Goal: Task Accomplishment & Management: Use online tool/utility

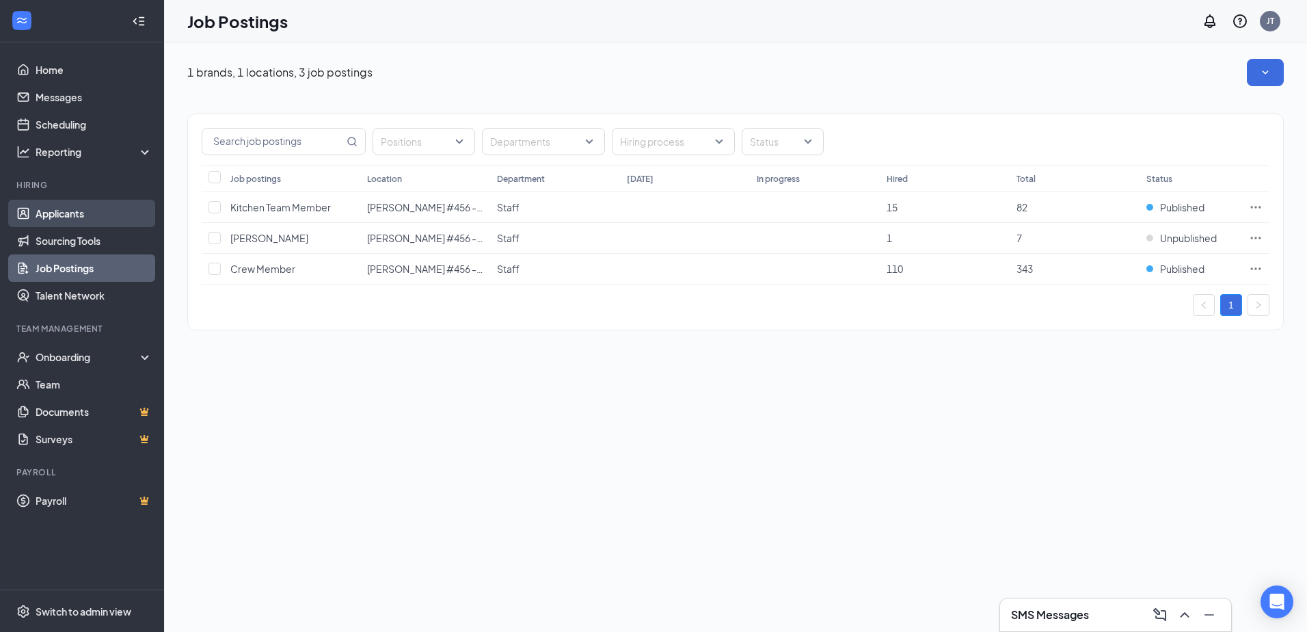
click at [42, 219] on link "Applicants" at bounding box center [94, 213] width 117 height 27
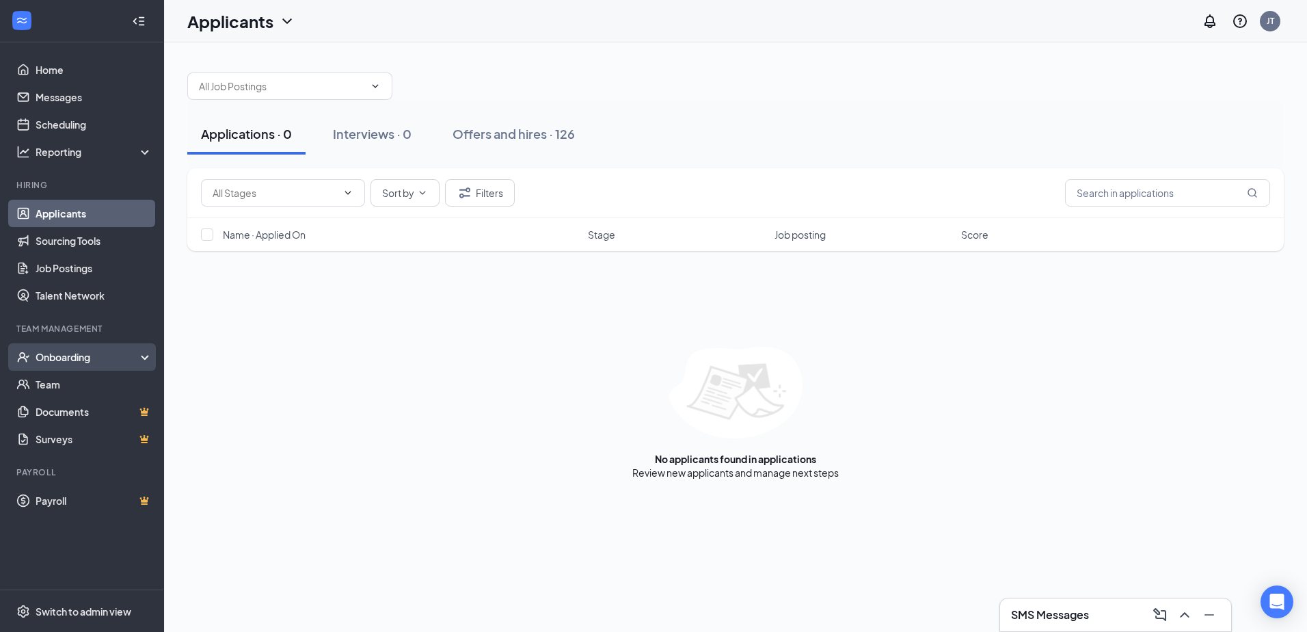
click at [51, 358] on div "Onboarding" at bounding box center [88, 357] width 105 height 14
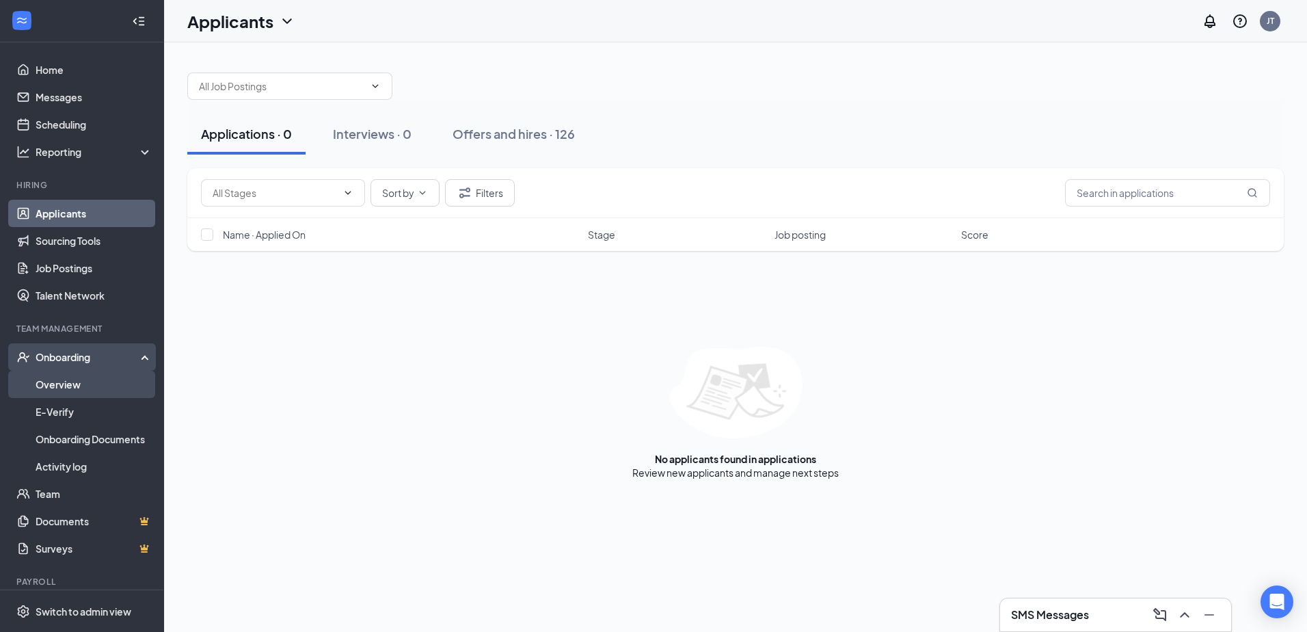
click at [51, 386] on link "Overview" at bounding box center [94, 383] width 117 height 27
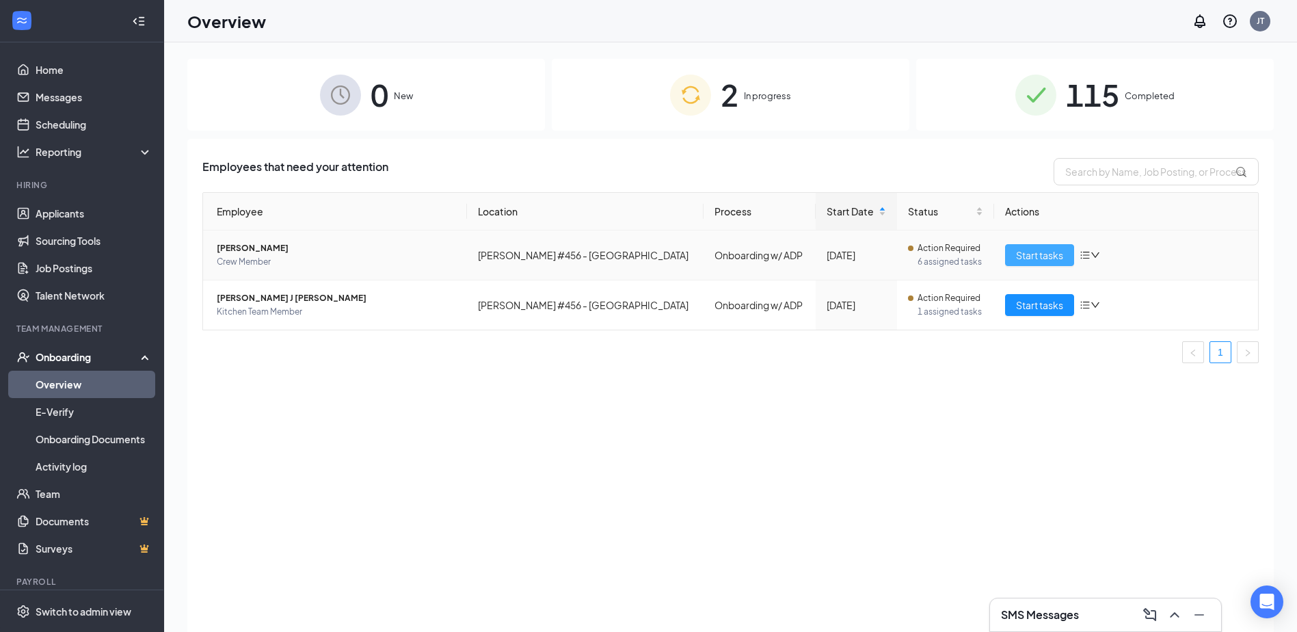
click at [1054, 258] on span "Start tasks" at bounding box center [1039, 254] width 47 height 15
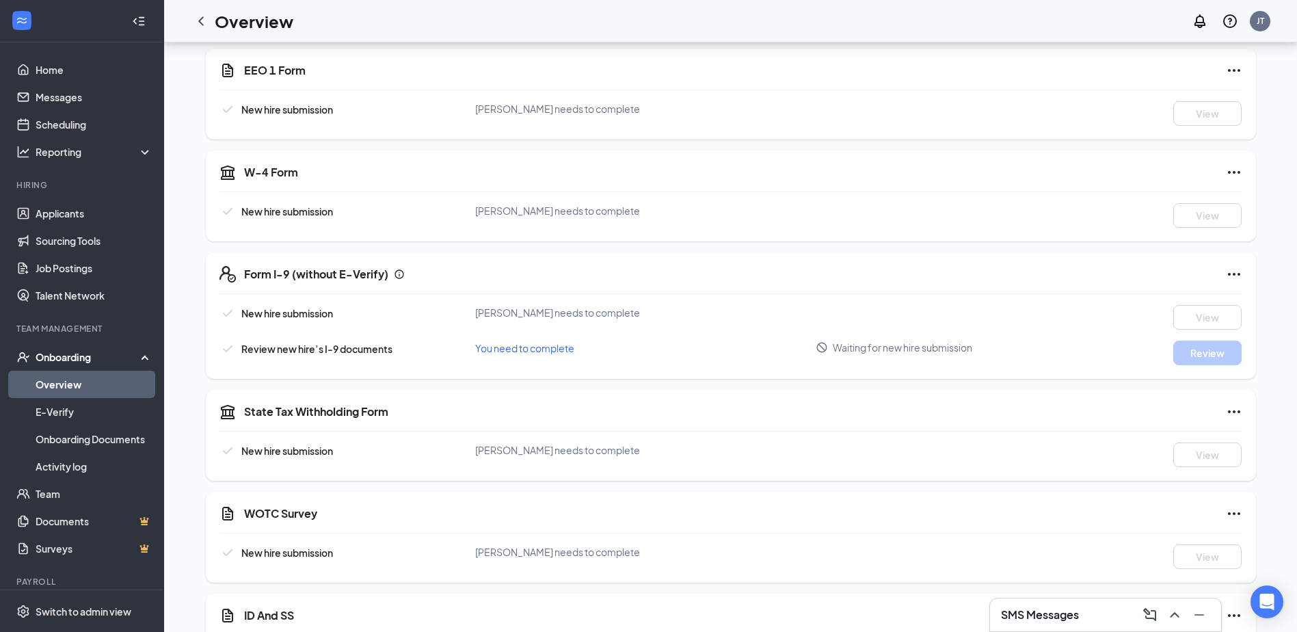
scroll to position [1230, 0]
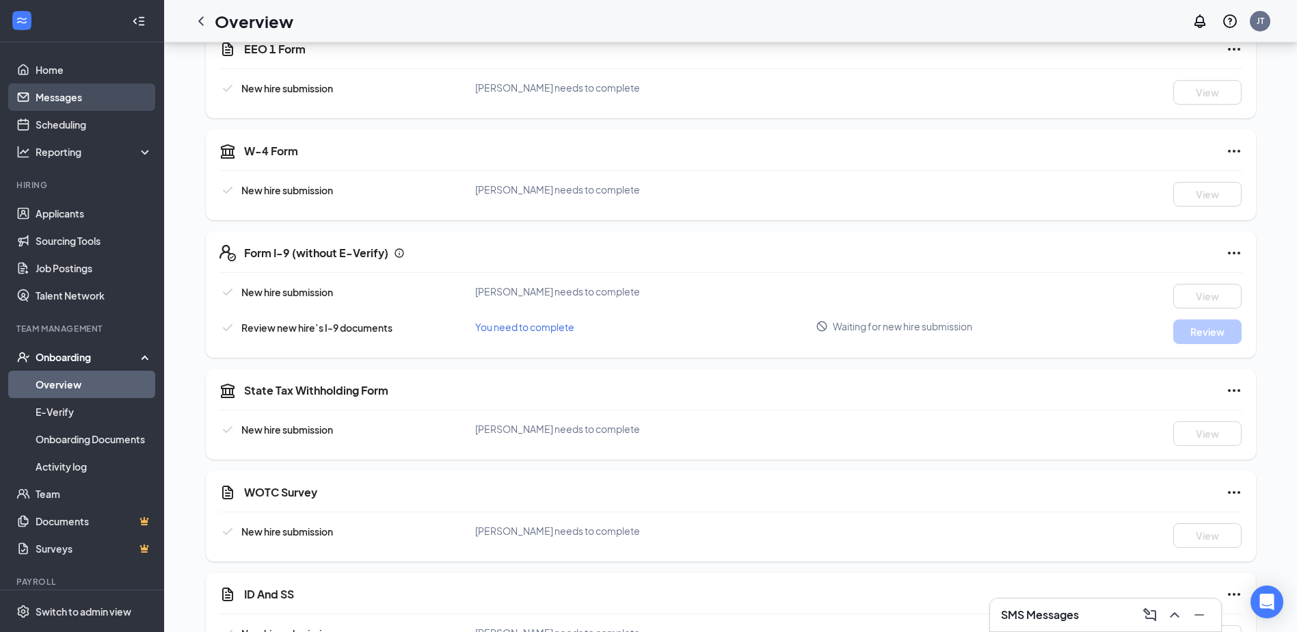
click at [55, 96] on link "Messages" at bounding box center [94, 96] width 117 height 27
